Goal: Task Accomplishment & Management: Use online tool/utility

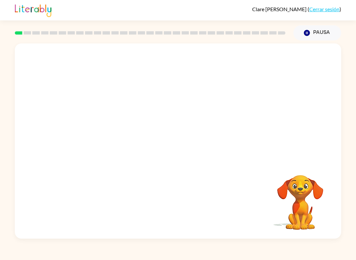
click at [13, 62] on div "Tu navegador debe admitir la reproducción de archivos .mp4 para usar Literably.…" at bounding box center [178, 140] width 356 height 198
click at [21, 59] on video "Tu navegador debe admitir la reproducción de archivos .mp4 para usar Literably.…" at bounding box center [178, 103] width 326 height 118
click at [48, 242] on div "[PERSON_NAME] ( Cerrar sesión ) Pausa Pausa Tu navegador debe admitir la reprod…" at bounding box center [178, 130] width 356 height 260
click at [123, 180] on div "Tu navegador debe admitir la reproducción de archivos .mp4 para usar Literably.…" at bounding box center [178, 141] width 326 height 195
click at [198, 199] on div "Tu navegador debe admitir la reproducción de archivos .mp4 para usar Literably.…" at bounding box center [178, 141] width 326 height 195
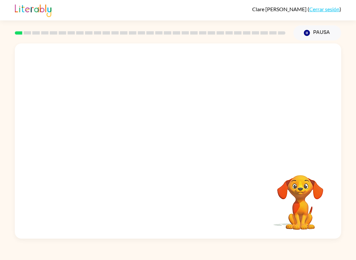
click at [116, 101] on video "Tu navegador debe admitir la reproducción de archivos .mp4 para usar Literably.…" at bounding box center [178, 103] width 326 height 118
click at [112, 106] on video "Tu navegador debe admitir la reproducción de archivos .mp4 para usar Literably.…" at bounding box center [178, 103] width 326 height 118
click at [260, 87] on video "Tu navegador debe admitir la reproducción de archivos .mp4 para usar Literably.…" at bounding box center [178, 103] width 326 height 118
click at [149, 107] on video "Tu navegador debe admitir la reproducción de archivos .mp4 para usar Literably.…" at bounding box center [178, 103] width 326 height 118
click at [159, 104] on video "Tu navegador debe admitir la reproducción de archivos .mp4 para usar Literably.…" at bounding box center [178, 103] width 326 height 118
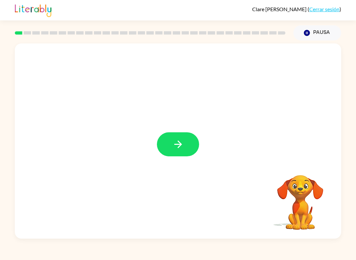
click at [176, 144] on icon "button" at bounding box center [178, 145] width 12 height 12
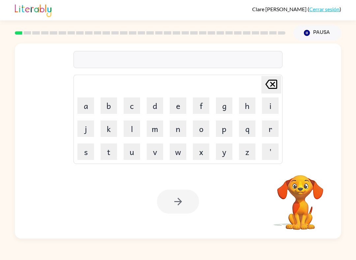
click at [153, 104] on button "d" at bounding box center [155, 106] width 16 height 16
click at [206, 130] on button "o" at bounding box center [201, 129] width 16 height 16
click at [222, 105] on button "g" at bounding box center [224, 106] width 16 height 16
click at [179, 199] on div at bounding box center [178, 202] width 42 height 24
click at [189, 207] on div at bounding box center [178, 202] width 42 height 24
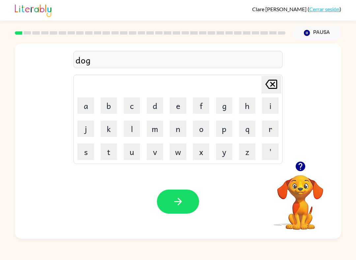
click at [273, 85] on icon "[PERSON_NAME] last character input" at bounding box center [271, 84] width 16 height 16
click at [276, 85] on icon at bounding box center [271, 84] width 12 height 9
click at [272, 84] on icon at bounding box center [271, 84] width 12 height 9
click at [111, 106] on button "b" at bounding box center [109, 106] width 16 height 16
click at [175, 106] on button "e" at bounding box center [178, 106] width 16 height 16
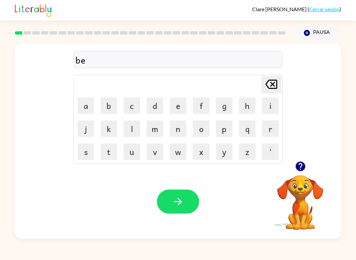
click at [225, 103] on button "g" at bounding box center [224, 106] width 16 height 16
click at [182, 208] on icon "button" at bounding box center [178, 202] width 12 height 12
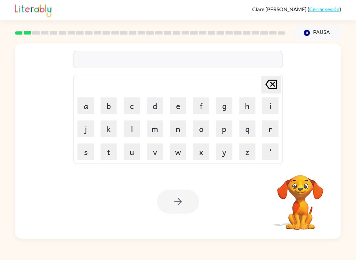
click at [103, 54] on div at bounding box center [178, 59] width 209 height 17
click at [236, 199] on div "Tu navegador debe admitir la reproducción de archivos .mp4 para usar Literably.…" at bounding box center [178, 202] width 326 height 74
click at [133, 126] on button "l" at bounding box center [132, 129] width 16 height 16
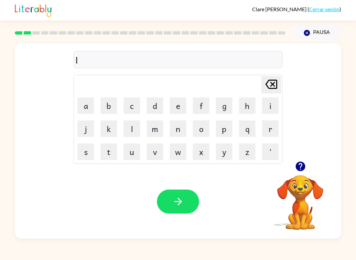
click at [206, 127] on button "o" at bounding box center [201, 129] width 16 height 16
click at [134, 159] on button "u" at bounding box center [132, 152] width 16 height 16
click at [156, 109] on button "d" at bounding box center [155, 106] width 16 height 16
click at [268, 77] on icon "[PERSON_NAME] last character input" at bounding box center [271, 84] width 16 height 16
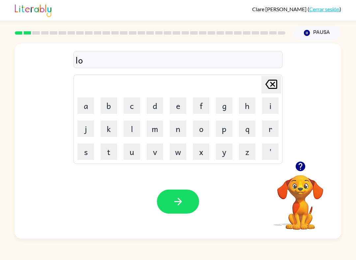
click at [275, 84] on icon at bounding box center [271, 84] width 12 height 9
click at [132, 155] on button "u" at bounding box center [132, 152] width 16 height 16
click at [266, 83] on icon "[PERSON_NAME] last character input" at bounding box center [271, 84] width 16 height 16
click at [196, 131] on button "o" at bounding box center [201, 129] width 16 height 16
click at [126, 159] on button "u" at bounding box center [132, 152] width 16 height 16
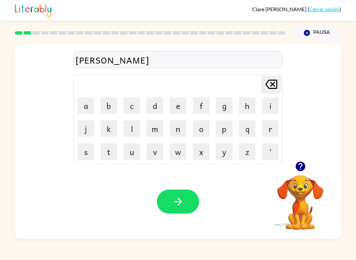
click at [156, 104] on button "d" at bounding box center [155, 106] width 16 height 16
click at [179, 191] on button "button" at bounding box center [178, 202] width 42 height 24
click at [171, 203] on button "button" at bounding box center [178, 202] width 42 height 24
click at [172, 203] on icon "button" at bounding box center [178, 202] width 12 height 12
click at [176, 202] on icon "button" at bounding box center [178, 202] width 8 height 8
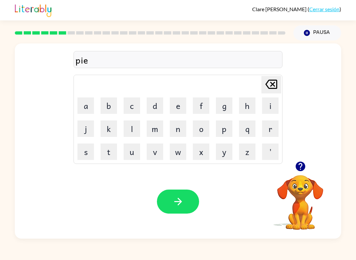
click at [183, 201] on icon "button" at bounding box center [178, 202] width 12 height 12
click at [180, 209] on button "button" at bounding box center [178, 202] width 42 height 24
click at [188, 194] on button "button" at bounding box center [178, 202] width 42 height 24
click at [169, 192] on button "button" at bounding box center [178, 202] width 42 height 24
click at [185, 213] on button "button" at bounding box center [178, 202] width 42 height 24
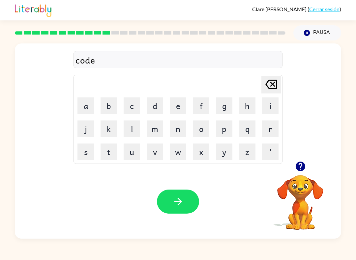
click at [181, 202] on icon "button" at bounding box center [178, 202] width 8 height 8
click at [178, 199] on icon "button" at bounding box center [178, 202] width 12 height 12
click at [174, 198] on icon "button" at bounding box center [178, 202] width 12 height 12
click at [180, 203] on icon "button" at bounding box center [178, 202] width 12 height 12
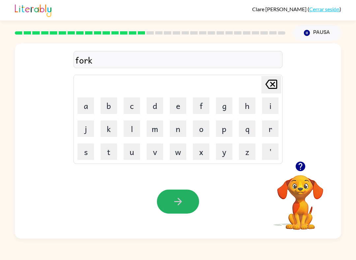
click at [165, 206] on button "button" at bounding box center [178, 202] width 42 height 24
click at [180, 205] on icon "button" at bounding box center [178, 202] width 12 height 12
click at [181, 210] on button "button" at bounding box center [178, 202] width 42 height 24
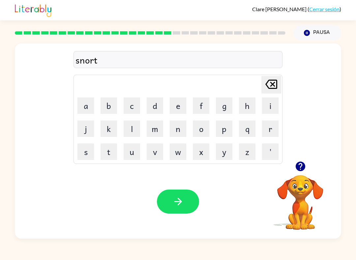
click at [183, 202] on icon "button" at bounding box center [178, 202] width 12 height 12
click at [180, 191] on button "button" at bounding box center [178, 202] width 42 height 24
click at [180, 203] on icon "button" at bounding box center [178, 202] width 8 height 8
click at [186, 210] on button "button" at bounding box center [178, 202] width 42 height 24
click at [176, 199] on icon "button" at bounding box center [178, 202] width 12 height 12
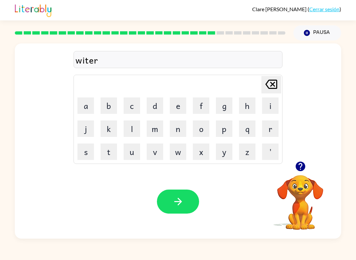
click at [179, 206] on icon "button" at bounding box center [178, 202] width 12 height 12
click at [181, 195] on button "button" at bounding box center [178, 202] width 42 height 24
click at [188, 200] on button "button" at bounding box center [178, 202] width 42 height 24
click at [172, 204] on icon "button" at bounding box center [178, 202] width 12 height 12
click at [181, 198] on icon "button" at bounding box center [178, 202] width 12 height 12
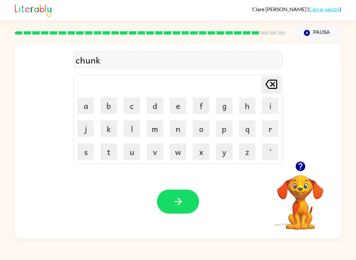
click at [179, 210] on button "button" at bounding box center [178, 202] width 42 height 24
click at [176, 209] on button "button" at bounding box center [178, 202] width 42 height 24
click at [180, 188] on div "Tu navegador debe admitir la reproducción de archivos .mp4 para usar Literably.…" at bounding box center [178, 202] width 326 height 74
click at [180, 198] on icon "button" at bounding box center [178, 202] width 12 height 12
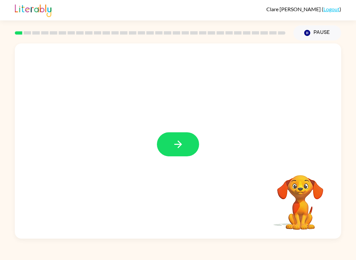
click at [172, 143] on icon "button" at bounding box center [178, 145] width 12 height 12
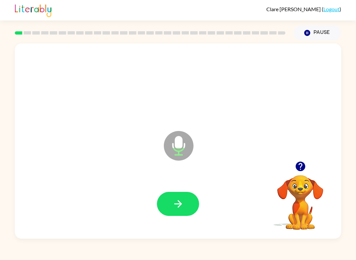
click at [187, 203] on button "button" at bounding box center [178, 204] width 42 height 24
click at [179, 207] on icon "button" at bounding box center [178, 204] width 8 height 8
click at [186, 204] on button "button" at bounding box center [178, 204] width 42 height 24
click at [180, 204] on icon "button" at bounding box center [178, 204] width 8 height 8
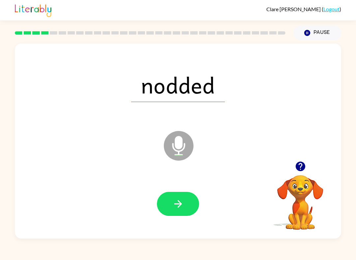
click at [174, 210] on icon "button" at bounding box center [178, 204] width 12 height 12
click at [187, 204] on button "button" at bounding box center [178, 204] width 42 height 24
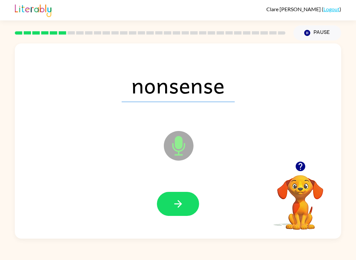
click at [185, 204] on button "button" at bounding box center [178, 204] width 42 height 24
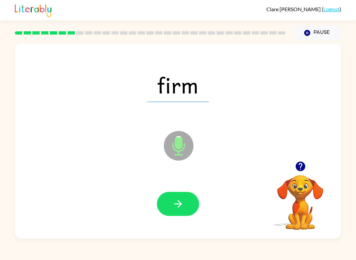
click at [184, 198] on button "button" at bounding box center [178, 204] width 42 height 24
click at [182, 200] on icon "button" at bounding box center [178, 204] width 12 height 12
click at [180, 202] on icon "button" at bounding box center [178, 204] width 8 height 8
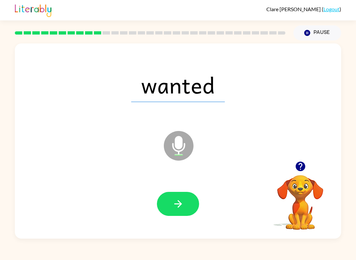
click at [184, 190] on div at bounding box center [177, 204] width 313 height 56
click at [176, 195] on button "button" at bounding box center [178, 204] width 42 height 24
click at [183, 210] on icon "button" at bounding box center [178, 204] width 12 height 12
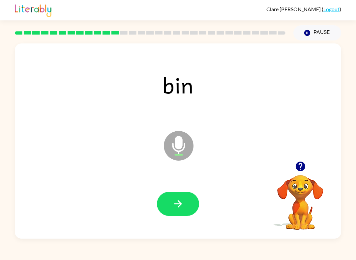
click at [187, 203] on button "button" at bounding box center [178, 204] width 42 height 24
click at [171, 202] on button "button" at bounding box center [178, 204] width 42 height 24
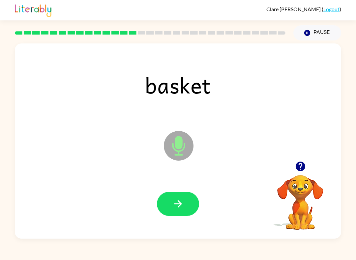
click at [180, 206] on icon "button" at bounding box center [178, 204] width 8 height 8
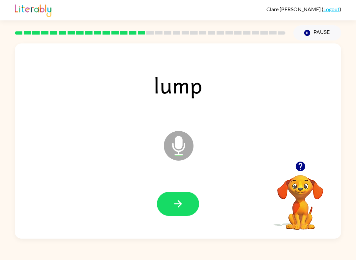
click at [180, 202] on icon "button" at bounding box center [178, 204] width 12 height 12
click at [180, 208] on icon "button" at bounding box center [178, 204] width 12 height 12
click at [179, 206] on icon "button" at bounding box center [178, 204] width 12 height 12
click at [149, 199] on div at bounding box center [177, 204] width 313 height 56
click at [197, 205] on button "button" at bounding box center [178, 204] width 42 height 24
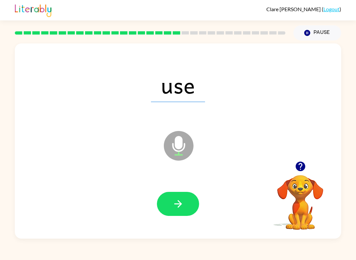
click at [175, 200] on icon "button" at bounding box center [178, 204] width 12 height 12
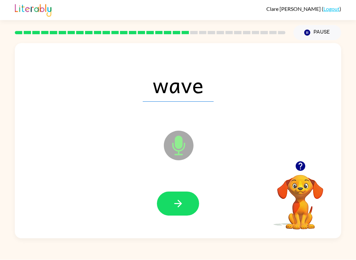
click at [183, 203] on icon "button" at bounding box center [178, 204] width 12 height 12
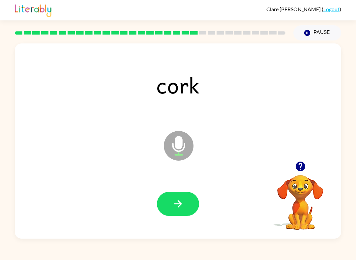
click at [175, 204] on icon "button" at bounding box center [178, 204] width 8 height 8
click at [176, 200] on icon "button" at bounding box center [178, 204] width 12 height 12
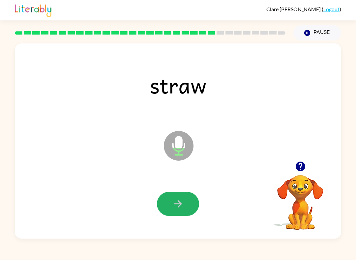
click at [180, 203] on icon "button" at bounding box center [178, 204] width 8 height 8
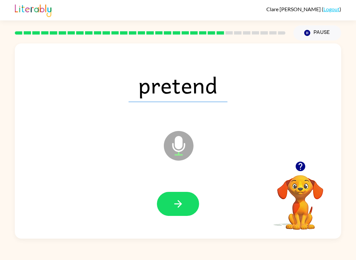
click at [185, 199] on button "button" at bounding box center [178, 204] width 42 height 24
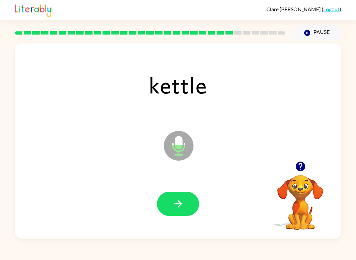
click at [189, 211] on button "button" at bounding box center [178, 204] width 42 height 24
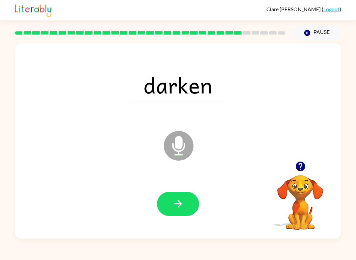
click at [182, 180] on div at bounding box center [177, 204] width 313 height 56
click at [188, 199] on button "button" at bounding box center [178, 204] width 42 height 24
click at [183, 207] on icon "button" at bounding box center [178, 204] width 12 height 12
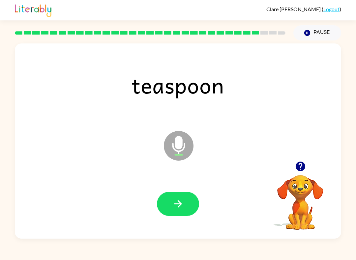
click at [181, 212] on button "button" at bounding box center [178, 204] width 42 height 24
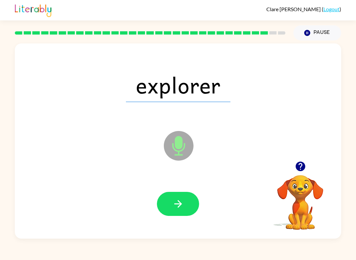
click at [182, 200] on icon "button" at bounding box center [178, 204] width 12 height 12
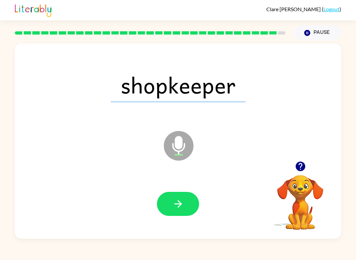
click at [193, 199] on button "button" at bounding box center [178, 204] width 42 height 24
